Goal: Information Seeking & Learning: Learn about a topic

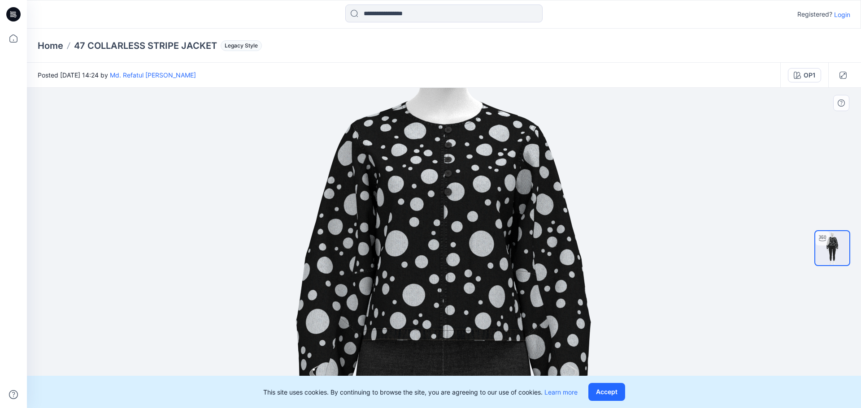
drag, startPoint x: 487, startPoint y: 146, endPoint x: 431, endPoint y: 189, distance: 70.9
click at [486, 292] on img at bounding box center [443, 395] width 874 height 874
drag, startPoint x: 430, startPoint y: 183, endPoint x: 420, endPoint y: 217, distance: 36.0
click at [420, 217] on img at bounding box center [443, 395] width 874 height 874
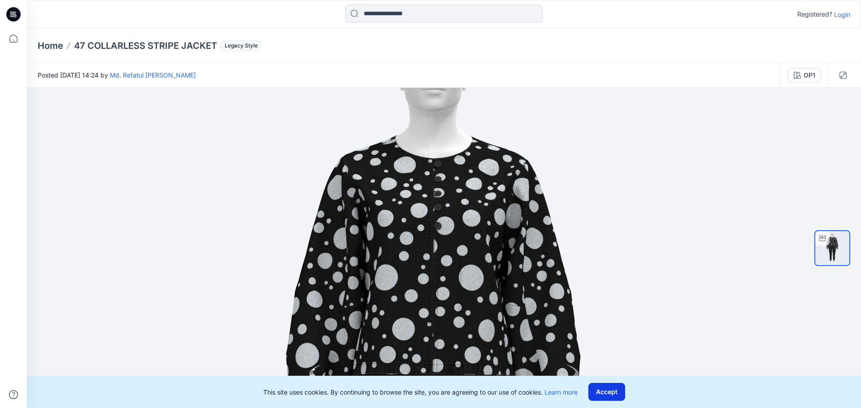
click at [607, 392] on button "Accept" at bounding box center [606, 392] width 37 height 18
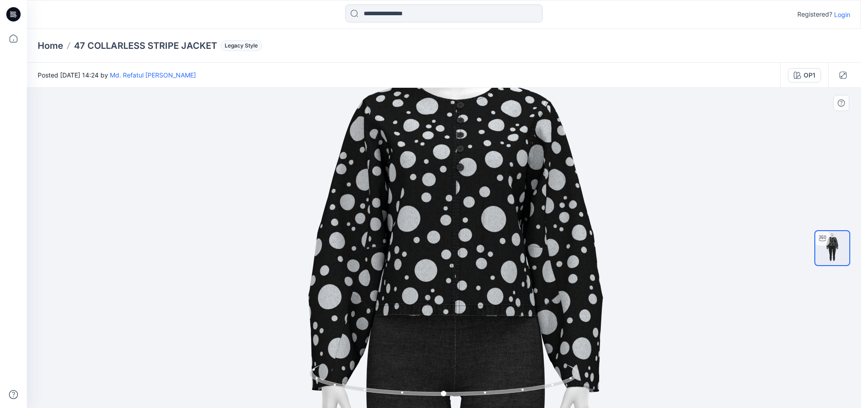
drag, startPoint x: 490, startPoint y: 307, endPoint x: 512, endPoint y: 248, distance: 62.7
click at [512, 248] on img at bounding box center [455, 371] width 874 height 874
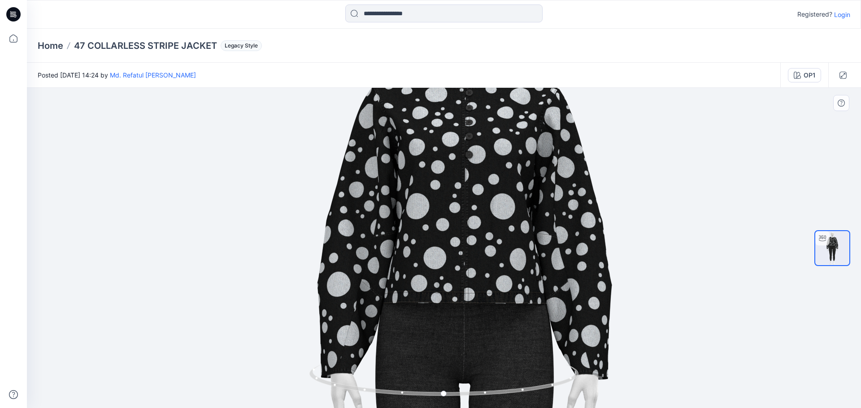
drag, startPoint x: 430, startPoint y: 268, endPoint x: 463, endPoint y: 255, distance: 35.1
click at [463, 255] on img at bounding box center [464, 358] width 874 height 874
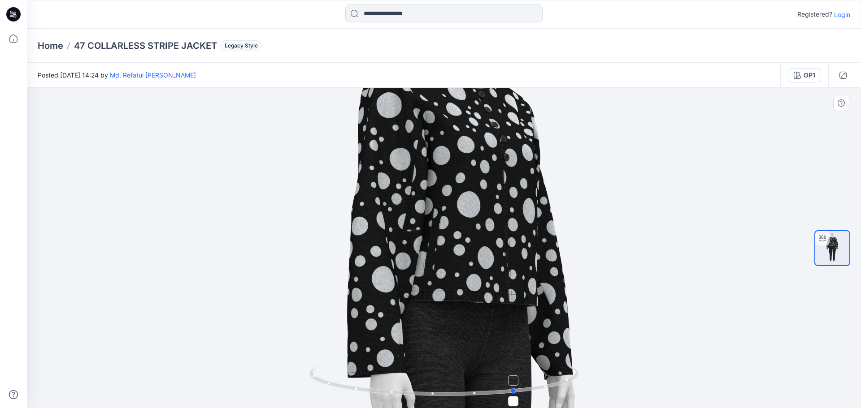
drag, startPoint x: 448, startPoint y: 396, endPoint x: 521, endPoint y: 396, distance: 72.2
click at [521, 396] on icon at bounding box center [444, 382] width 271 height 34
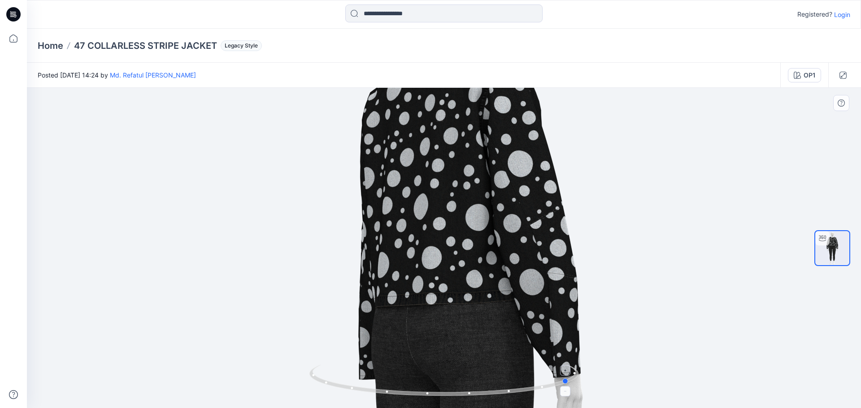
drag, startPoint x: 521, startPoint y: 396, endPoint x: 574, endPoint y: 395, distance: 53.8
click at [574, 395] on icon at bounding box center [444, 382] width 271 height 34
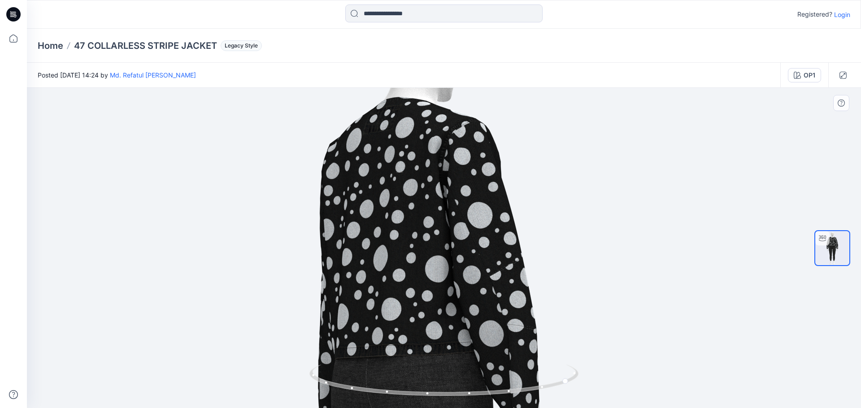
drag, startPoint x: 521, startPoint y: 246, endPoint x: 474, endPoint y: 300, distance: 70.9
click at [474, 300] on img at bounding box center [424, 410] width 874 height 874
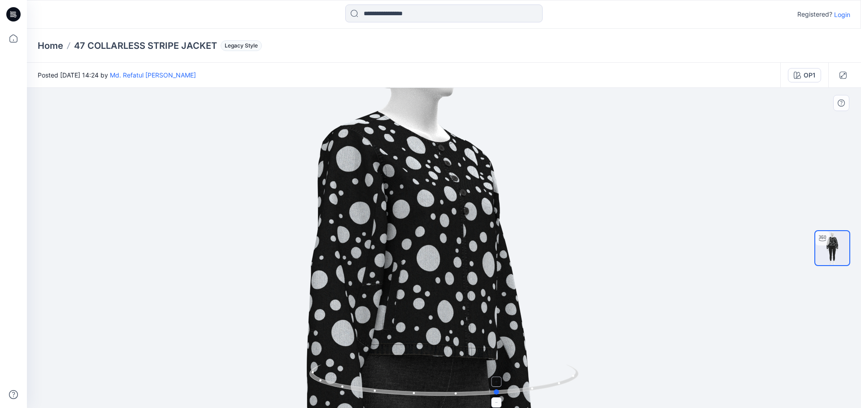
drag, startPoint x: 568, startPoint y: 385, endPoint x: 497, endPoint y: 391, distance: 71.6
click at [497, 391] on icon at bounding box center [444, 382] width 271 height 34
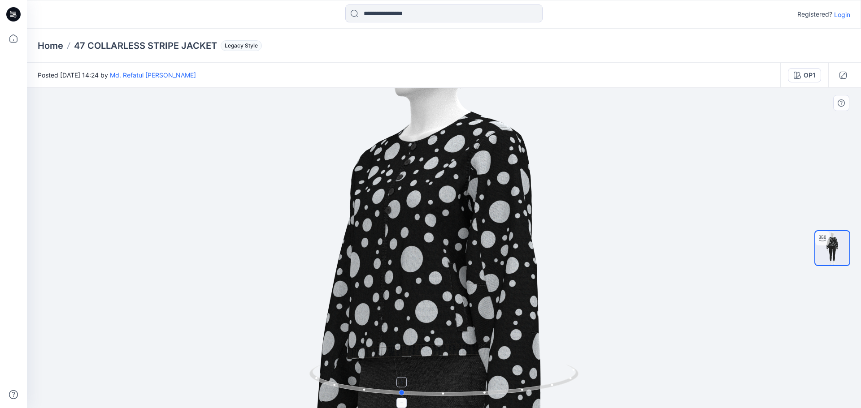
drag, startPoint x: 496, startPoint y: 390, endPoint x: 398, endPoint y: 393, distance: 98.3
click at [398, 393] on icon at bounding box center [444, 382] width 271 height 34
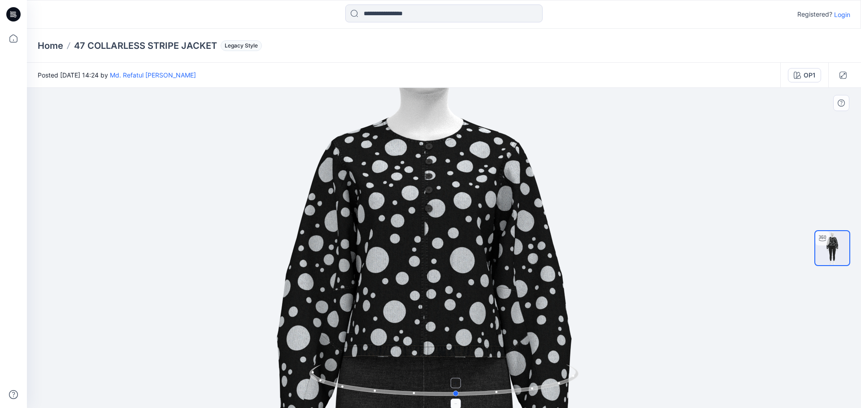
drag, startPoint x: 403, startPoint y: 395, endPoint x: 459, endPoint y: 395, distance: 56.0
click at [459, 395] on icon at bounding box center [444, 382] width 271 height 34
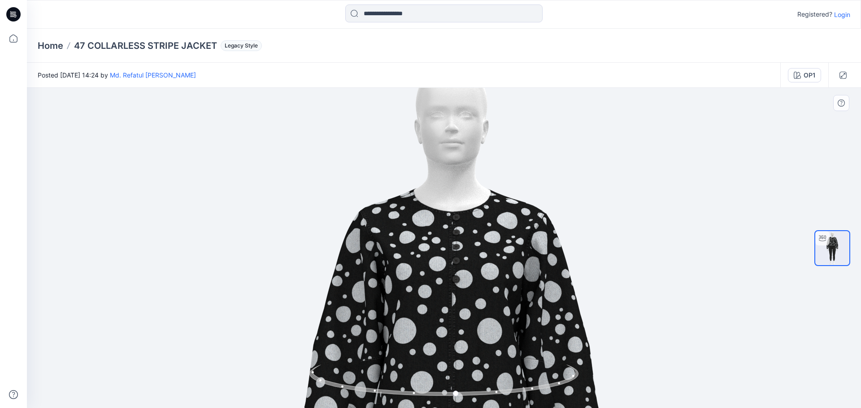
drag, startPoint x: 444, startPoint y: 189, endPoint x: 471, endPoint y: 260, distance: 75.9
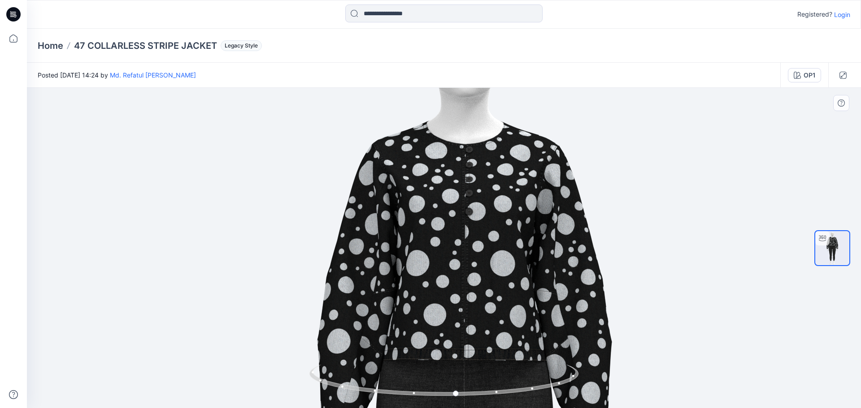
drag, startPoint x: 438, startPoint y: 287, endPoint x: 469, endPoint y: 220, distance: 74.2
click at [469, 220] on img at bounding box center [464, 415] width 874 height 874
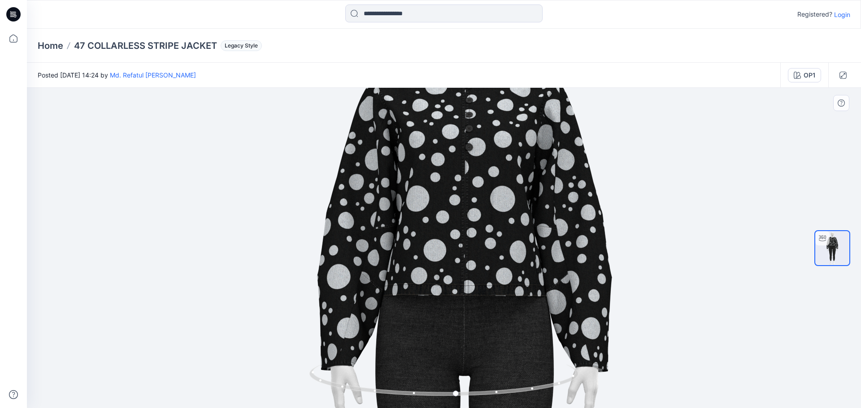
drag, startPoint x: 426, startPoint y: 283, endPoint x: 477, endPoint y: 215, distance: 85.5
click at [458, 217] on img at bounding box center [464, 350] width 874 height 874
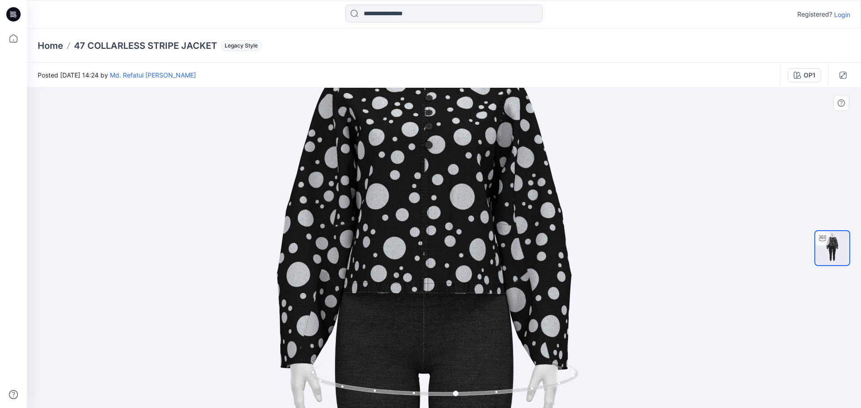
drag, startPoint x: 587, startPoint y: 261, endPoint x: 457, endPoint y: 261, distance: 129.6
click at [457, 261] on img at bounding box center [424, 348] width 874 height 874
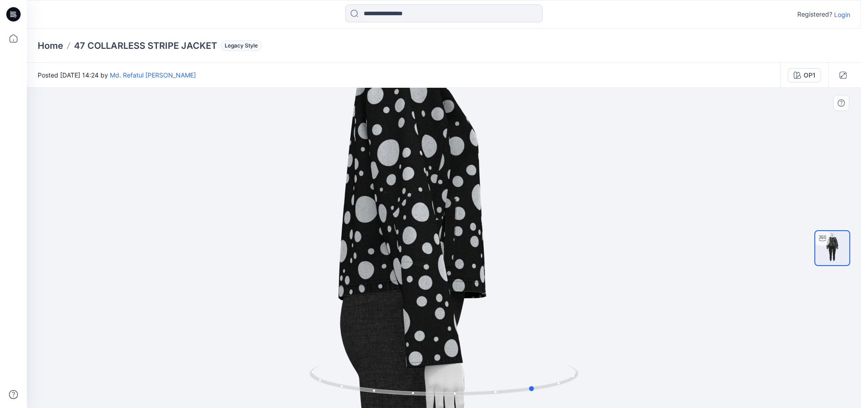
drag, startPoint x: 458, startPoint y: 394, endPoint x: 670, endPoint y: 308, distance: 228.7
click at [651, 330] on div at bounding box center [444, 248] width 834 height 321
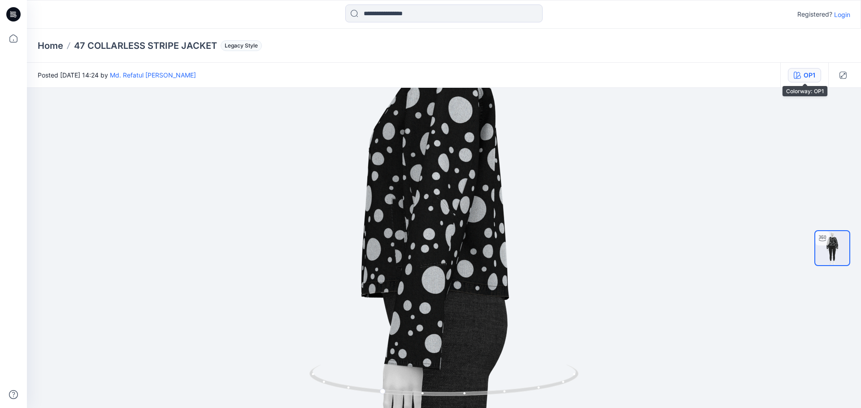
click at [801, 78] on icon "button" at bounding box center [797, 75] width 7 height 7
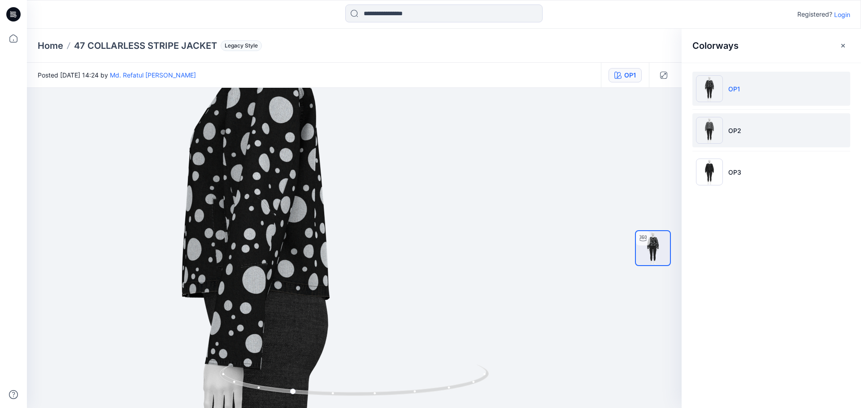
click at [733, 126] on p "OP2" at bounding box center [734, 130] width 13 height 9
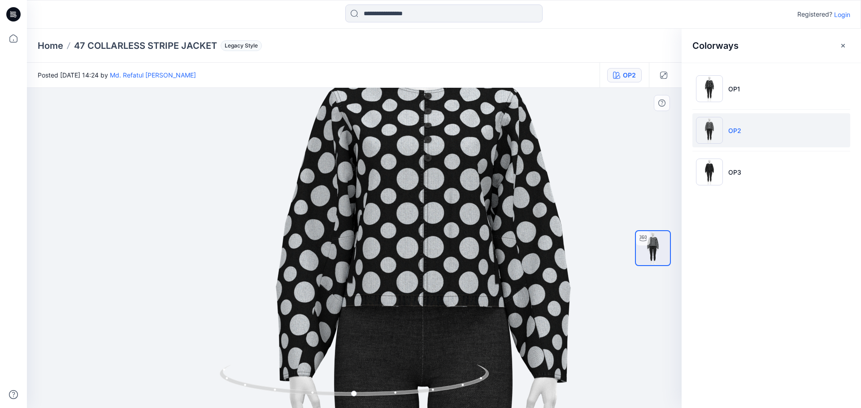
drag, startPoint x: 343, startPoint y: 133, endPoint x: 411, endPoint y: 239, distance: 126.2
click at [411, 243] on img at bounding box center [423, 361] width 874 height 874
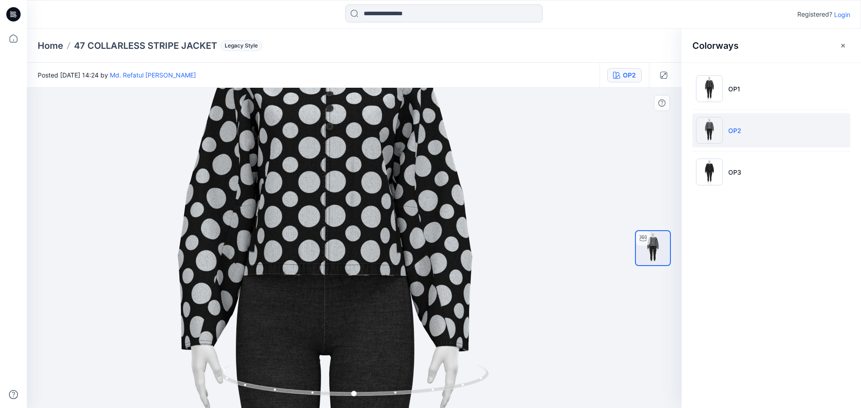
drag, startPoint x: 412, startPoint y: 265, endPoint x: 325, endPoint y: 217, distance: 98.5
click at [325, 217] on img at bounding box center [324, 330] width 874 height 874
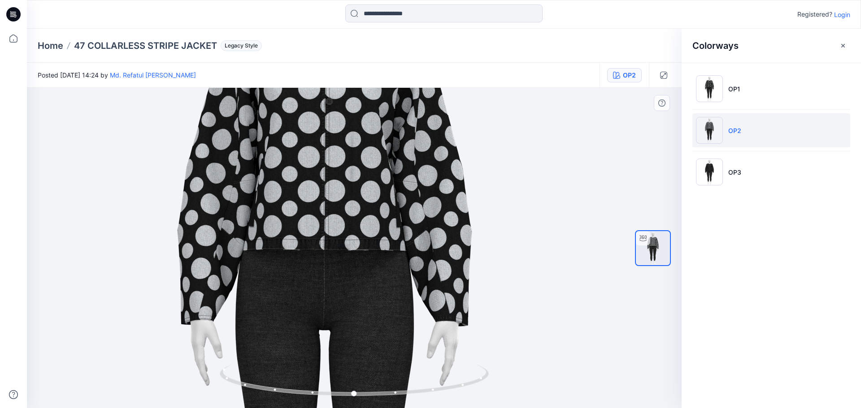
drag, startPoint x: 386, startPoint y: 289, endPoint x: 402, endPoint y: 237, distance: 54.5
click at [402, 237] on img at bounding box center [324, 305] width 874 height 874
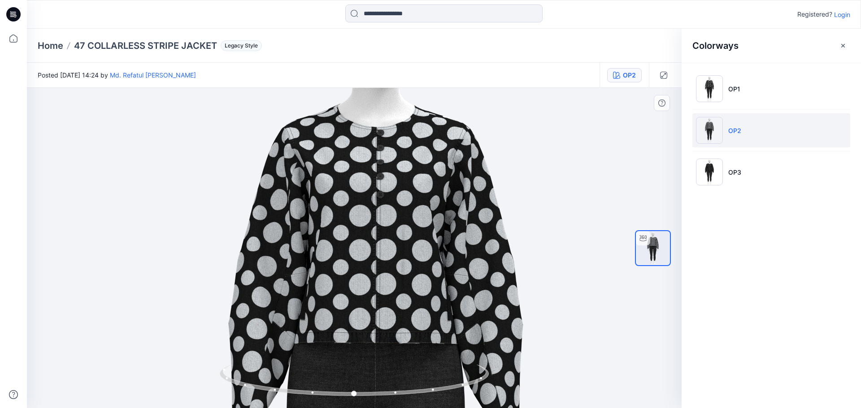
drag, startPoint x: 352, startPoint y: 214, endPoint x: 387, endPoint y: 360, distance: 149.4
click at [387, 360] on img at bounding box center [375, 398] width 874 height 874
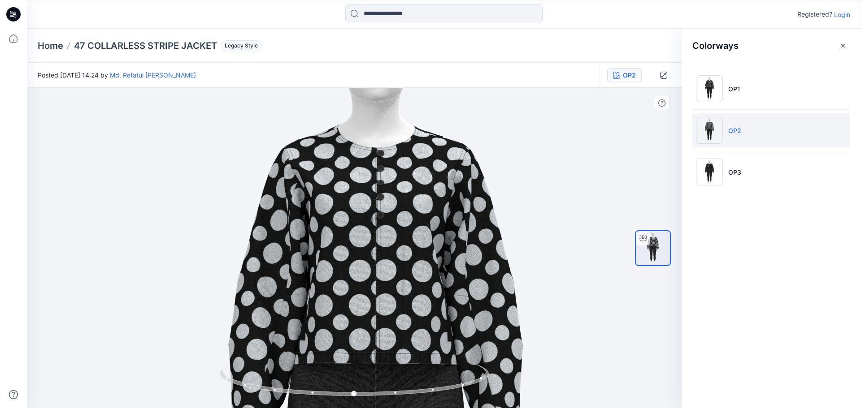
drag, startPoint x: 404, startPoint y: 297, endPoint x: 404, endPoint y: 319, distance: 21.5
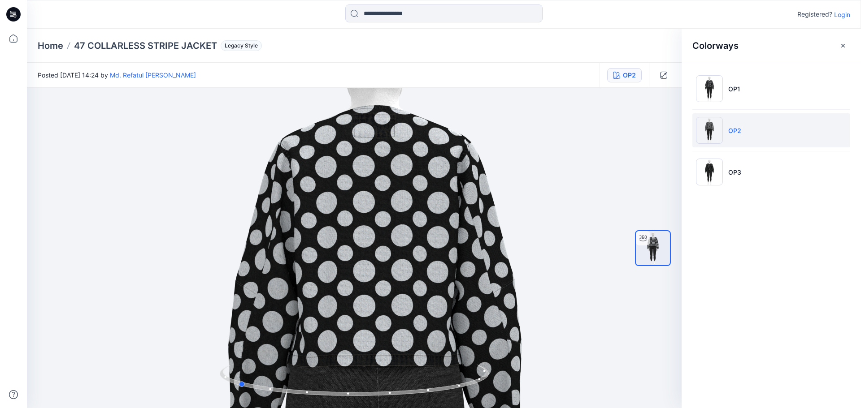
drag, startPoint x: 356, startPoint y: 395, endPoint x: 778, endPoint y: 318, distance: 428.7
click at [778, 318] on div "OP2 Loading... Material Properties Loading... Colorways OP1 OP2 OP3 Version His…" at bounding box center [444, 248] width 834 height 321
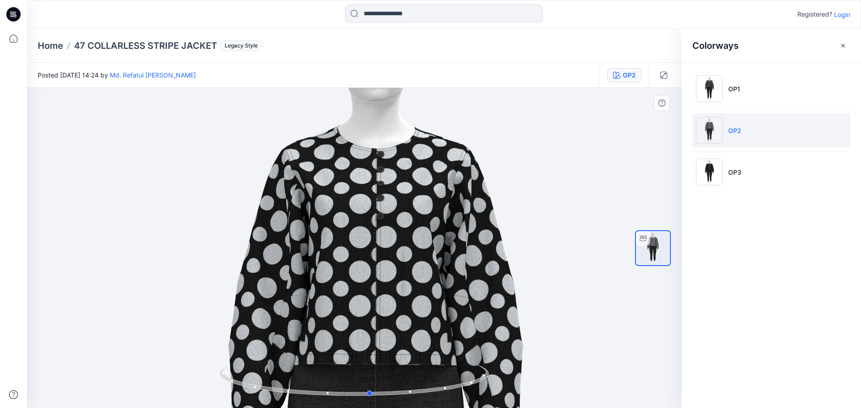
drag, startPoint x: 239, startPoint y: 388, endPoint x: 642, endPoint y: 299, distance: 411.9
click at [642, 299] on div "OP2 Loading... Material Properties Loading..." at bounding box center [354, 248] width 655 height 321
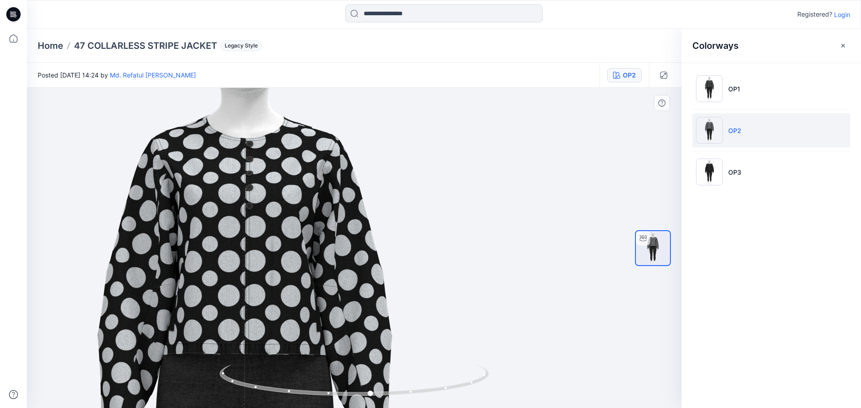
drag, startPoint x: 451, startPoint y: 291, endPoint x: 181, endPoint y: 285, distance: 269.5
click at [182, 285] on img at bounding box center [244, 409] width 874 height 874
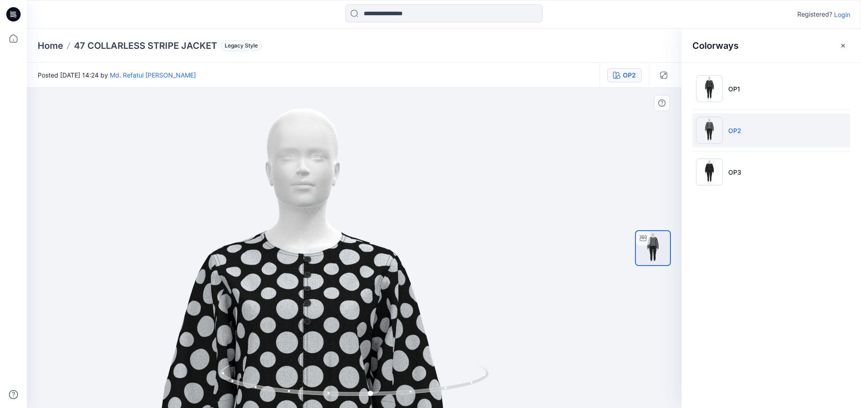
drag, startPoint x: 296, startPoint y: 280, endPoint x: 354, endPoint y: 399, distance: 132.1
click at [354, 402] on div at bounding box center [354, 248] width 655 height 321
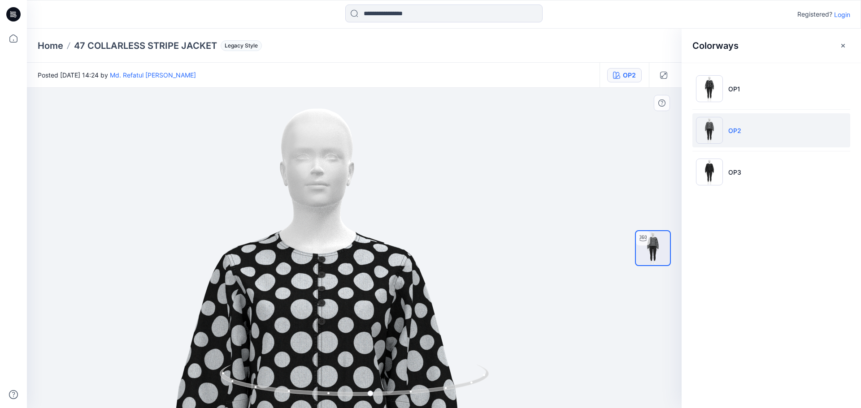
drag, startPoint x: 339, startPoint y: 280, endPoint x: 352, endPoint y: 319, distance: 41.5
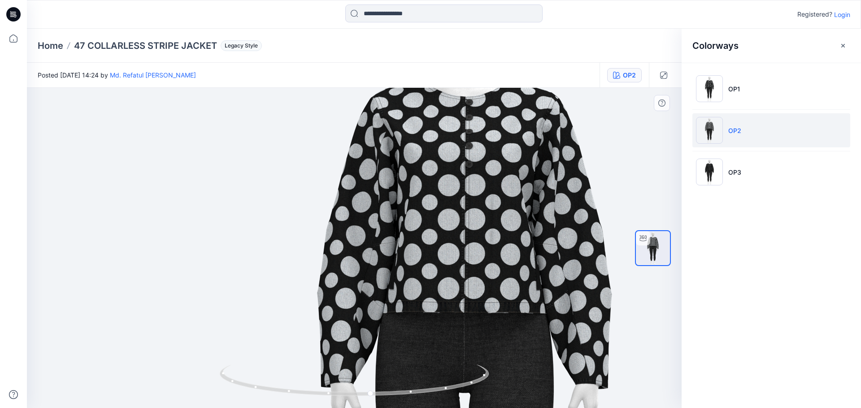
drag, startPoint x: 299, startPoint y: 313, endPoint x: 460, endPoint y: 209, distance: 191.6
click at [457, 153] on img at bounding box center [464, 368] width 874 height 874
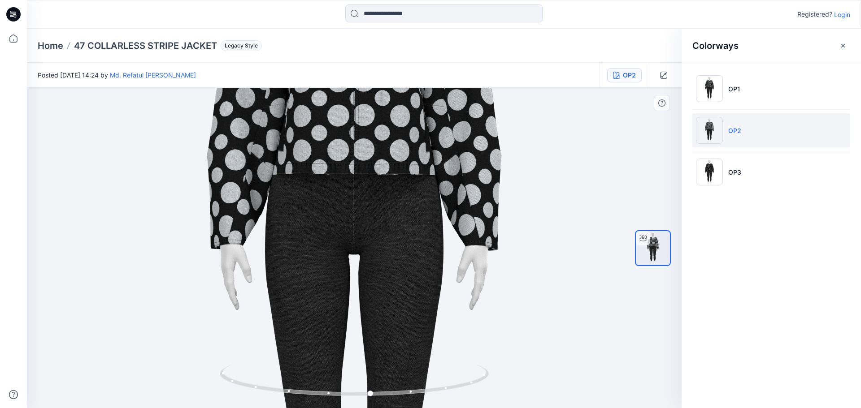
drag, startPoint x: 460, startPoint y: 301, endPoint x: 335, endPoint y: 154, distance: 192.8
click at [336, 154] on img at bounding box center [354, 229] width 874 height 874
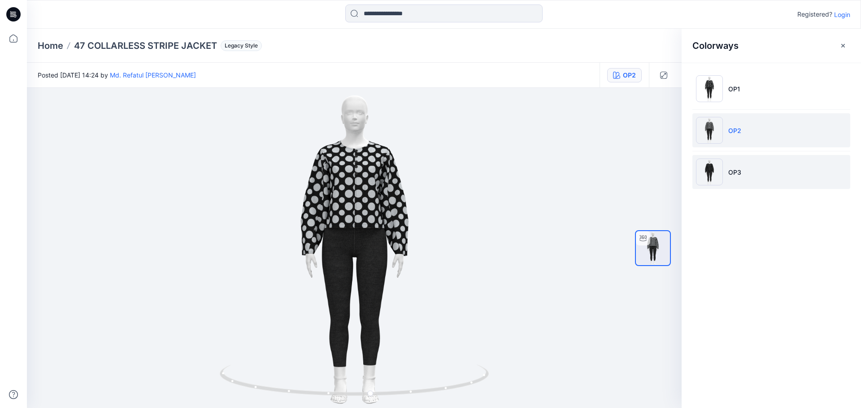
click at [789, 169] on li "OP3" at bounding box center [771, 172] width 158 height 34
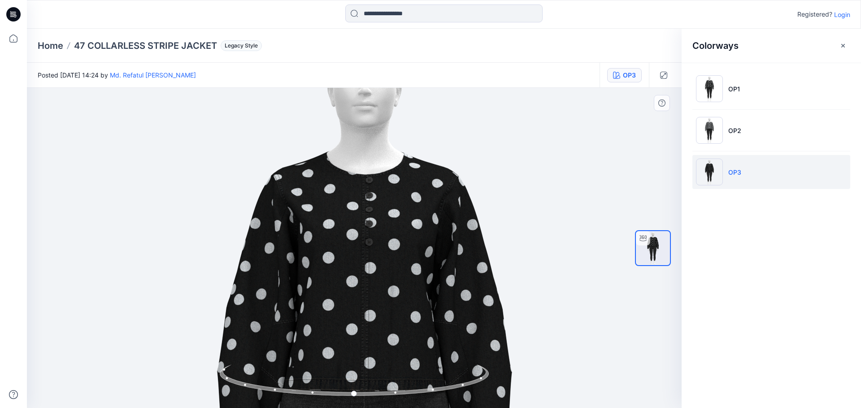
drag, startPoint x: 417, startPoint y: 156, endPoint x: 426, endPoint y: 353, distance: 197.5
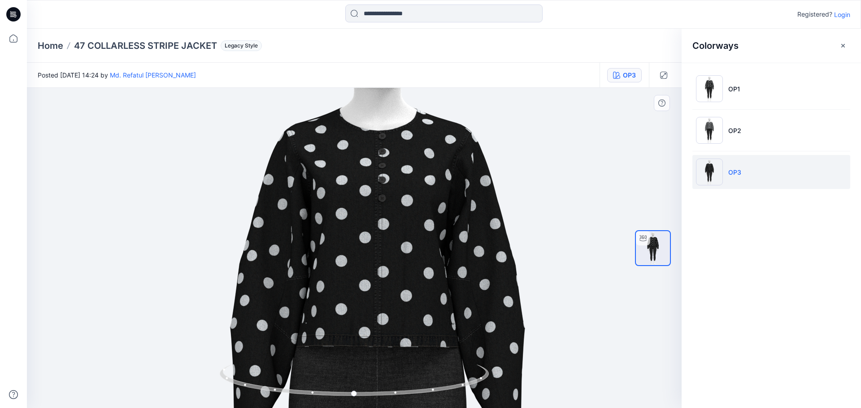
drag, startPoint x: 384, startPoint y: 269, endPoint x: 397, endPoint y: 225, distance: 45.8
click at [397, 225] on img at bounding box center [377, 402] width 874 height 874
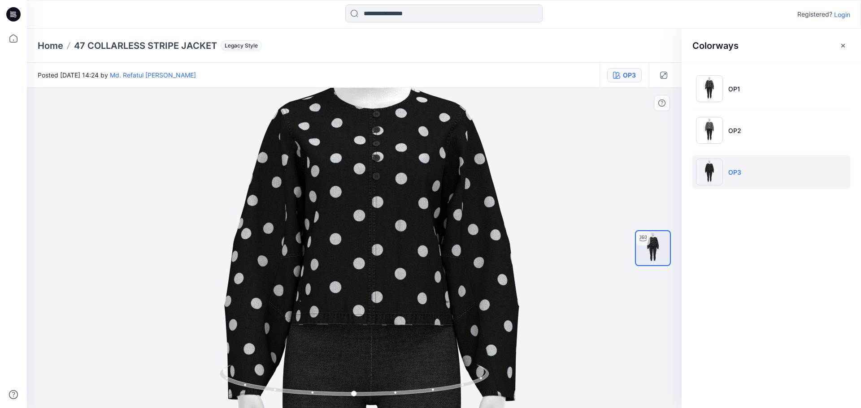
drag, startPoint x: 415, startPoint y: 299, endPoint x: 413, endPoint y: 292, distance: 7.8
click at [413, 292] on img at bounding box center [371, 380] width 874 height 874
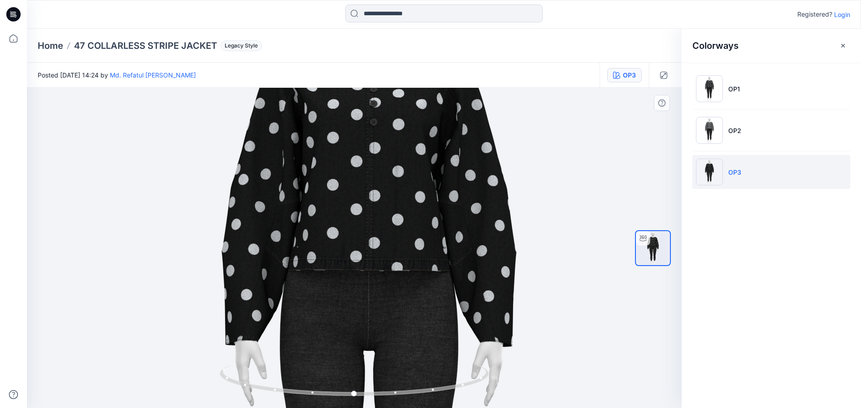
drag, startPoint x: 406, startPoint y: 343, endPoint x: 404, endPoint y: 288, distance: 54.7
click at [404, 288] on img at bounding box center [368, 325] width 874 height 874
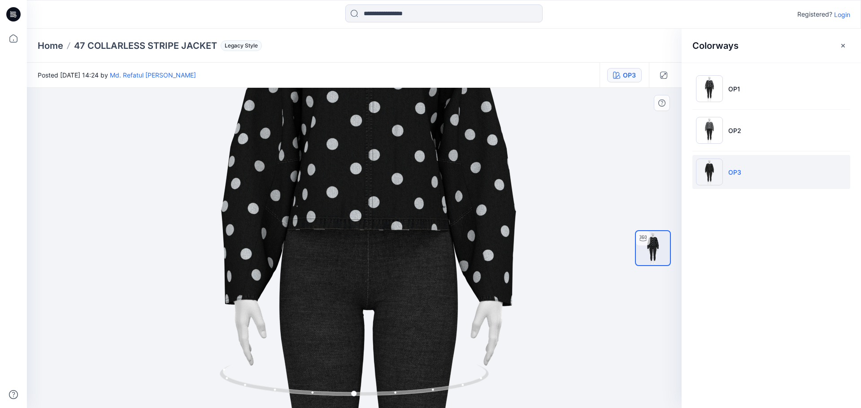
drag, startPoint x: 408, startPoint y: 353, endPoint x: 408, endPoint y: 312, distance: 40.8
click at [408, 312] on img at bounding box center [368, 285] width 874 height 874
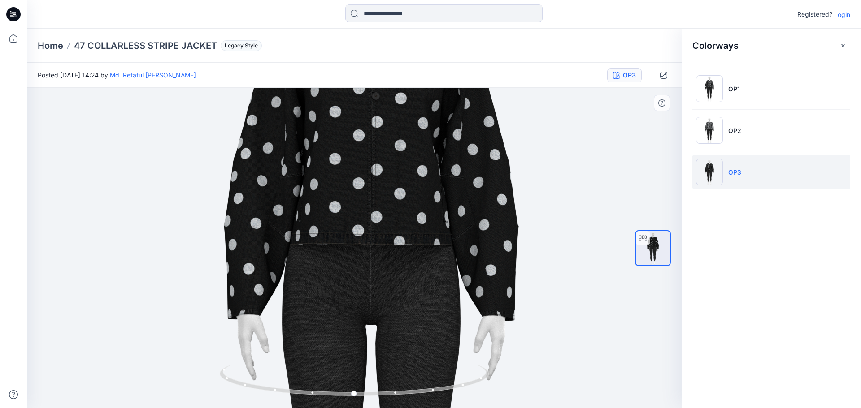
drag, startPoint x: 396, startPoint y: 286, endPoint x: 399, endPoint y: 302, distance: 15.5
click at [399, 302] on img at bounding box center [371, 299] width 874 height 874
drag, startPoint x: 462, startPoint y: 317, endPoint x: 458, endPoint y: 360, distance: 42.8
click at [458, 360] on img at bounding box center [371, 300] width 874 height 874
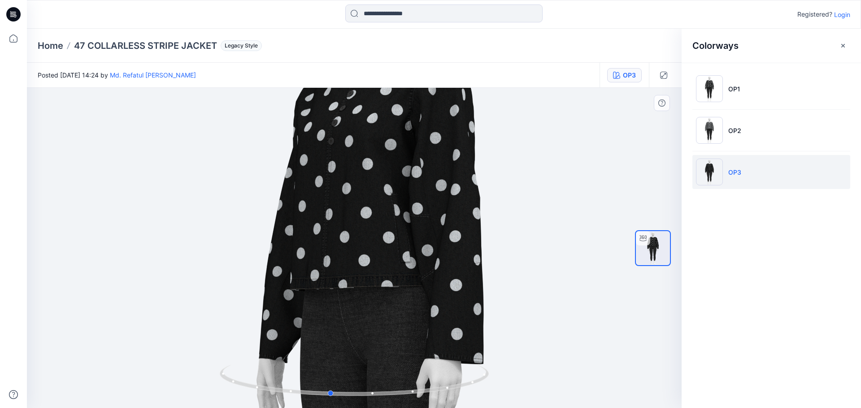
drag, startPoint x: 360, startPoint y: 398, endPoint x: 605, endPoint y: 401, distance: 244.8
click at [605, 401] on div at bounding box center [354, 248] width 655 height 321
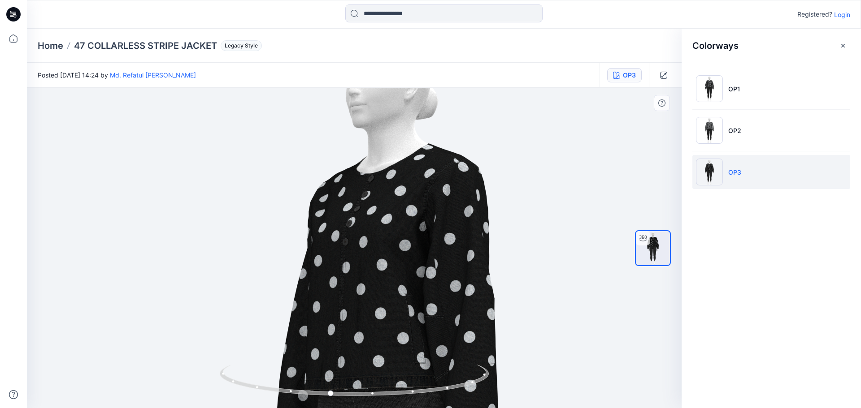
drag, startPoint x: 452, startPoint y: 237, endPoint x: 466, endPoint y: 338, distance: 102.3
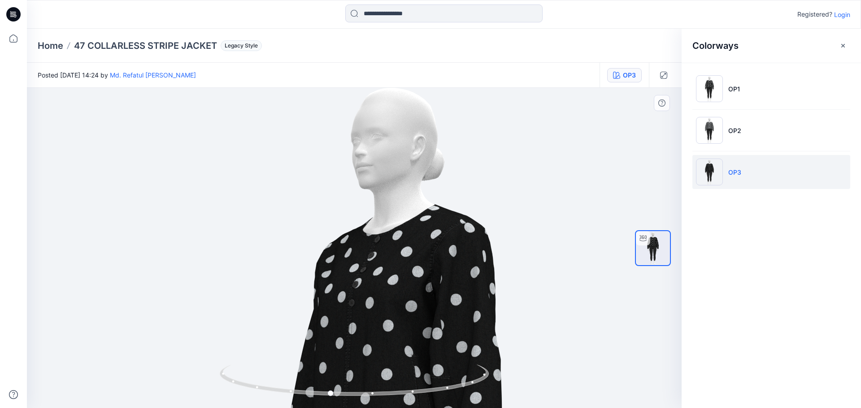
drag, startPoint x: 404, startPoint y: 230, endPoint x: 410, endPoint y: 290, distance: 60.8
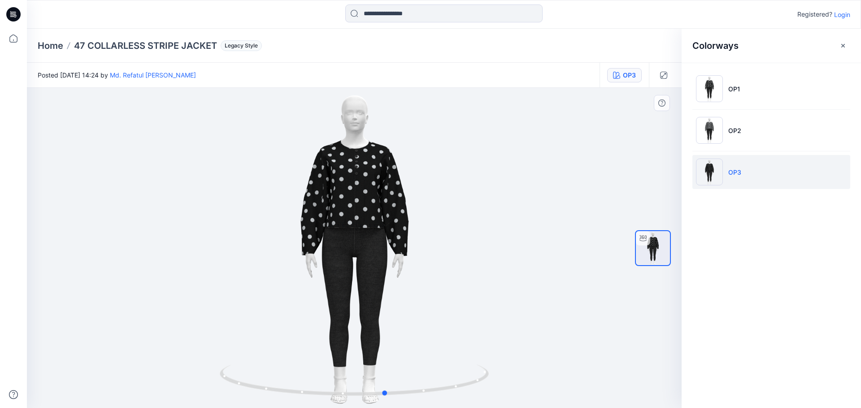
drag, startPoint x: 349, startPoint y: 266, endPoint x: 399, endPoint y: 282, distance: 51.8
click at [399, 282] on div at bounding box center [354, 248] width 655 height 321
